Goal: Information Seeking & Learning: Check status

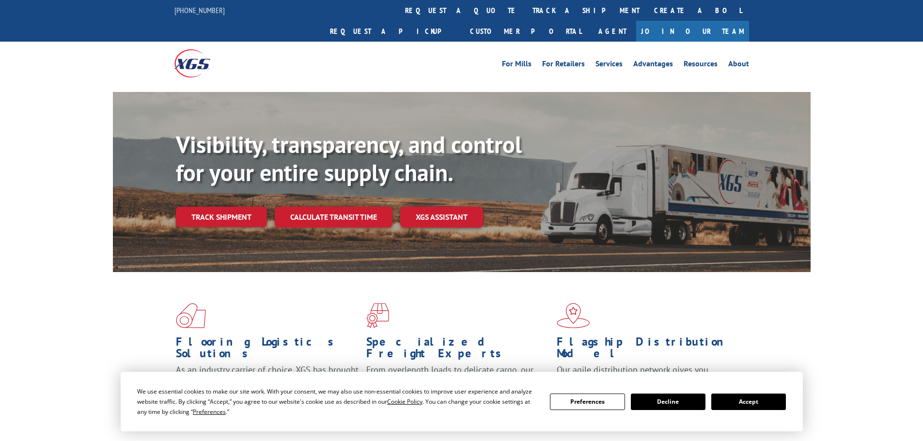
click at [739, 399] on button "Accept" at bounding box center [748, 402] width 75 height 16
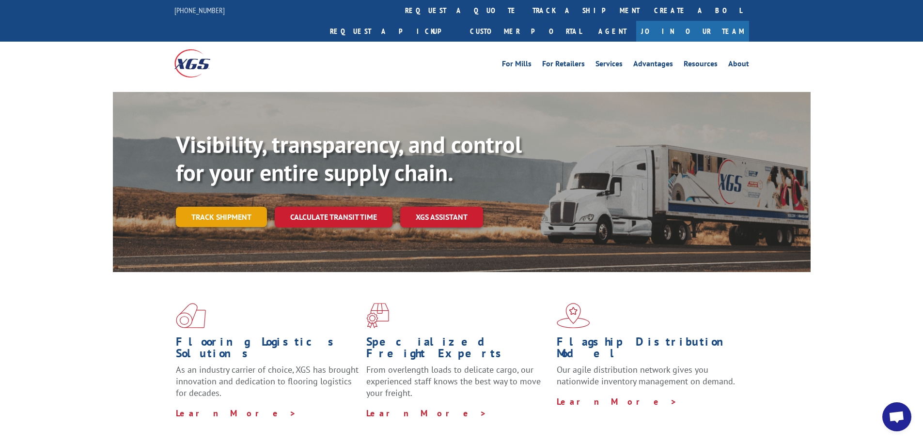
click at [231, 207] on link "Track shipment" at bounding box center [221, 217] width 91 height 20
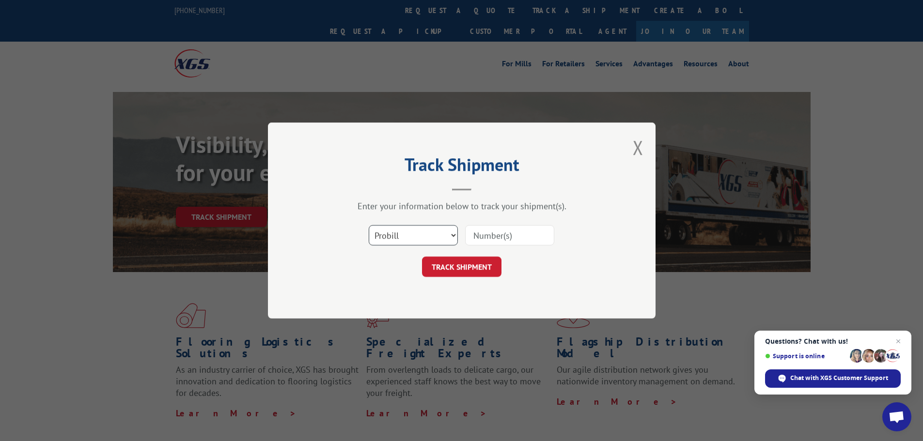
click at [400, 237] on select "Select category... Probill BOL PO" at bounding box center [413, 235] width 89 height 20
select select "po"
click at [369, 225] on select "Select category... Probill BOL PO" at bounding box center [413, 235] width 89 height 20
click at [493, 236] on input at bounding box center [509, 235] width 89 height 20
paste input "46510490"
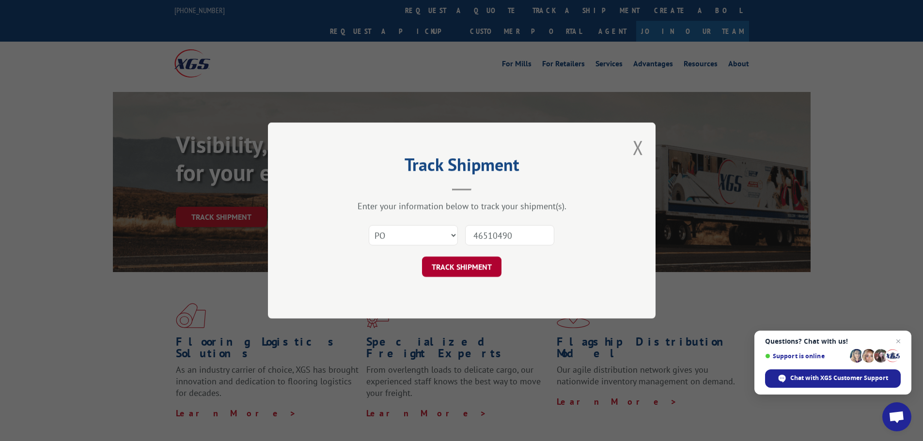
type input "46510490"
click at [456, 272] on button "TRACK SHIPMENT" at bounding box center [461, 267] width 79 height 20
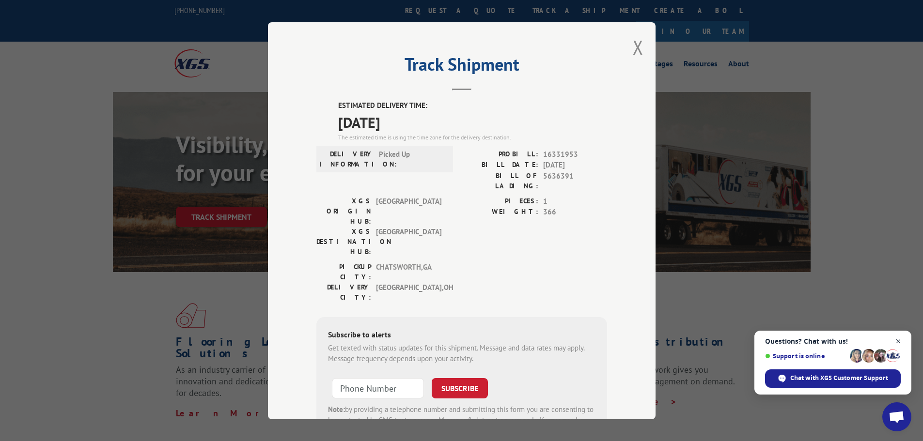
click at [900, 341] on span "Close chat" at bounding box center [898, 342] width 12 height 12
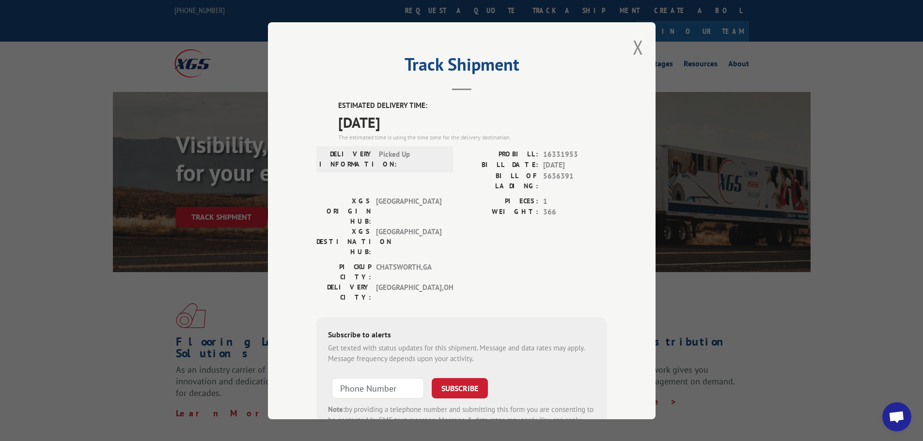
drag, startPoint x: 621, startPoint y: 48, endPoint x: 627, endPoint y: 48, distance: 5.3
click at [623, 48] on div "Track Shipment ESTIMATED DELIVERY TIME: [DATE] The estimated time is using the …" at bounding box center [462, 220] width 388 height 397
click at [633, 47] on button "Close modal" at bounding box center [638, 47] width 11 height 26
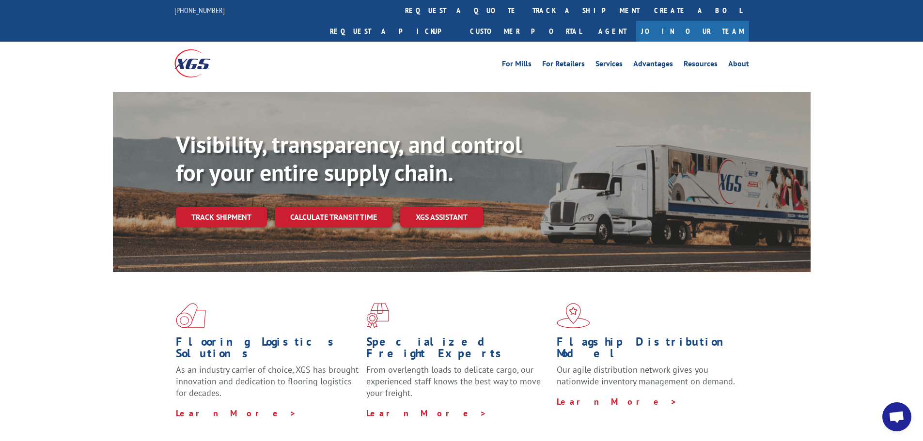
click at [57, 272] on div "Flooring Logistics Solutions As an industry carrier of choice, XGS has brought …" at bounding box center [461, 369] width 923 height 195
